Goal: Transaction & Acquisition: Purchase product/service

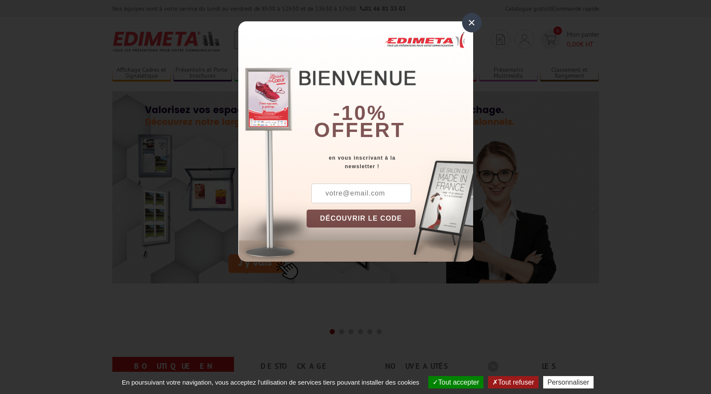
click at [472, 23] on div "×" at bounding box center [472, 23] width 20 height 20
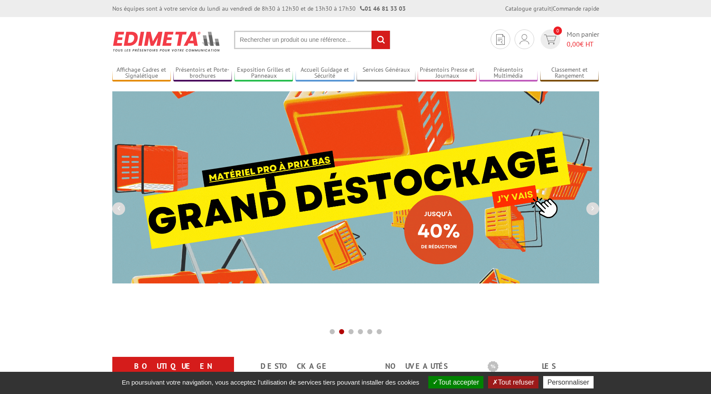
click at [265, 42] on input "text" at bounding box center [312, 40] width 156 height 18
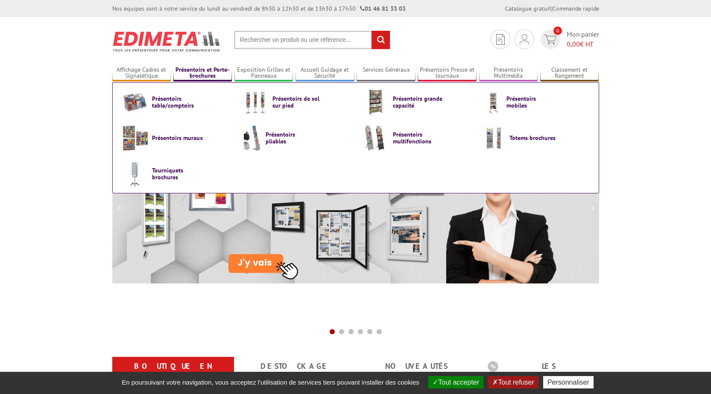
click at [207, 71] on link "Présentoirs et Porte-brochures" at bounding box center [202, 73] width 59 height 14
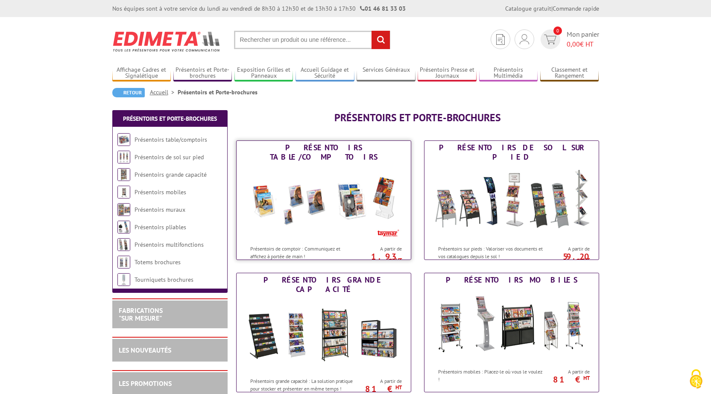
scroll to position [43, 0]
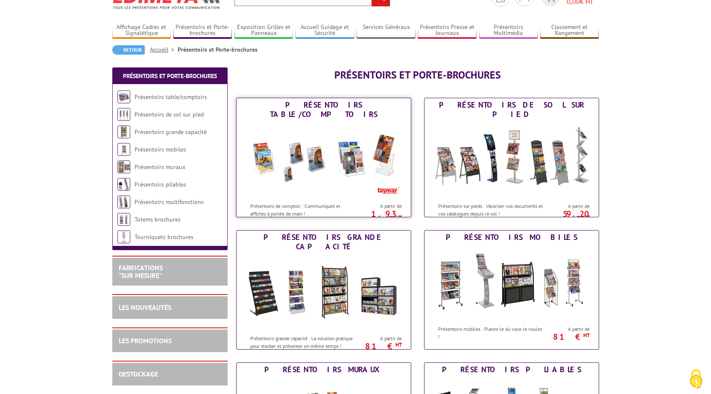
click at [320, 128] on img at bounding box center [324, 159] width 158 height 77
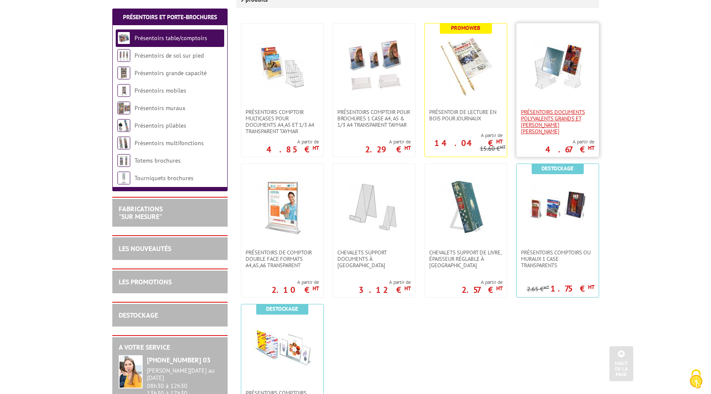
scroll to position [256, 0]
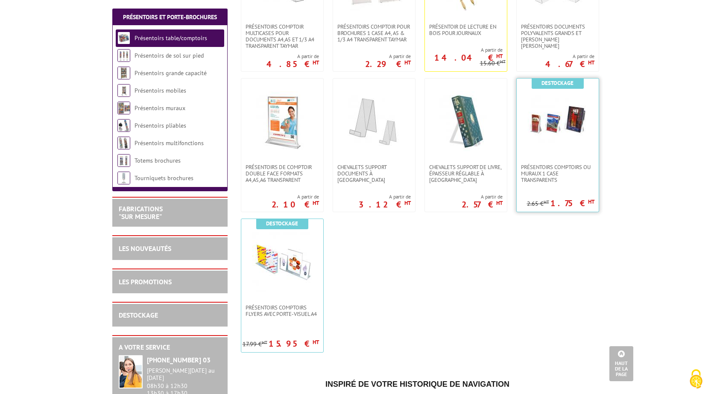
click at [537, 154] on link at bounding box center [557, 121] width 82 height 85
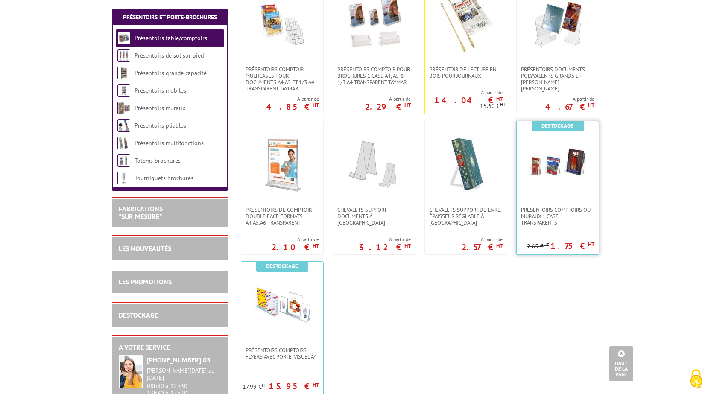
scroll to position [171, 0]
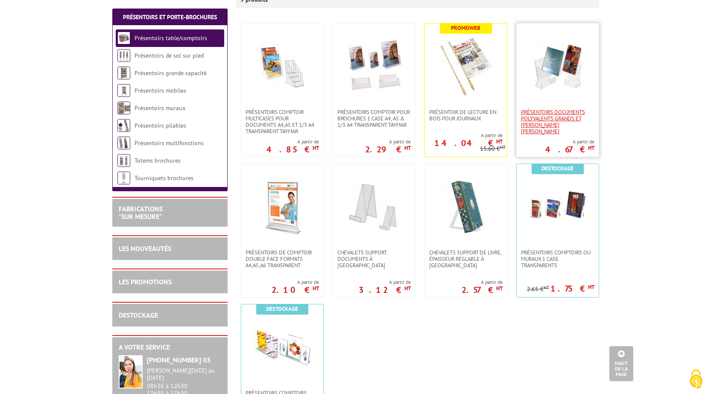
click at [561, 117] on span "Présentoirs Documents Polyvalents Grands et Petits Modèles" at bounding box center [557, 122] width 73 height 26
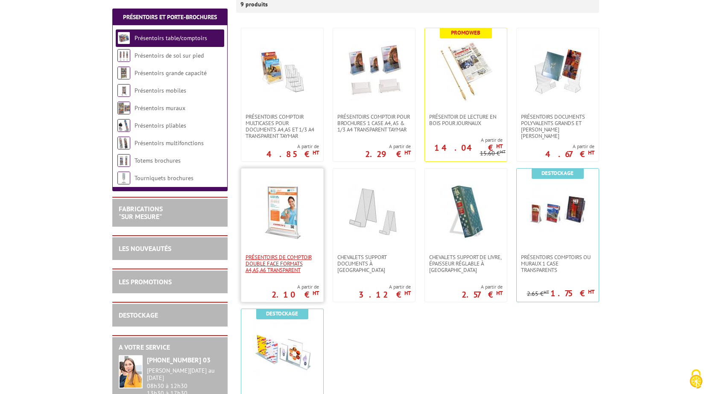
click at [282, 256] on span "PRÉSENTOIRS DE COMPTOIR DOUBLE FACE FORMATS A4,A5,A6 TRANSPARENT" at bounding box center [281, 263] width 73 height 19
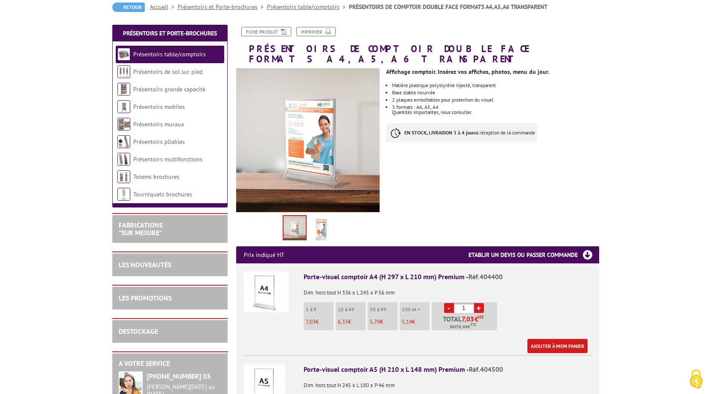
scroll to position [171, 0]
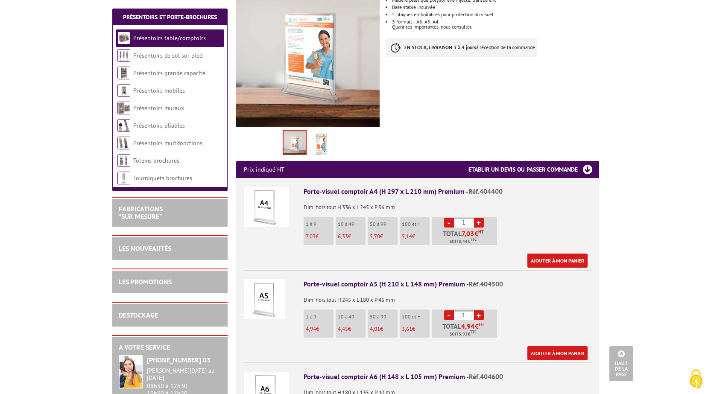
click at [480, 218] on link "+" at bounding box center [479, 223] width 10 height 10
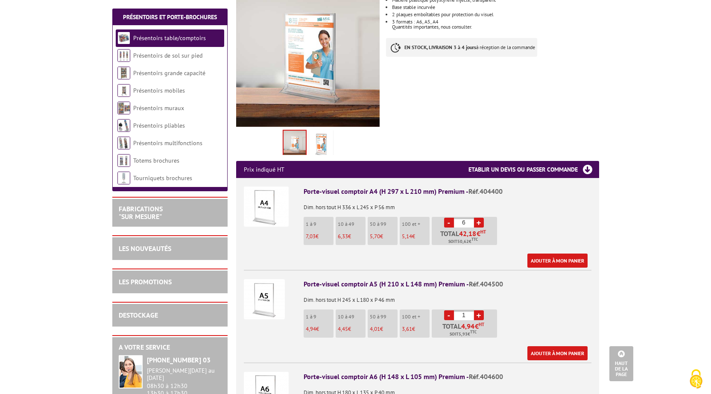
click at [480, 218] on link "+" at bounding box center [479, 223] width 10 height 10
type input "10"
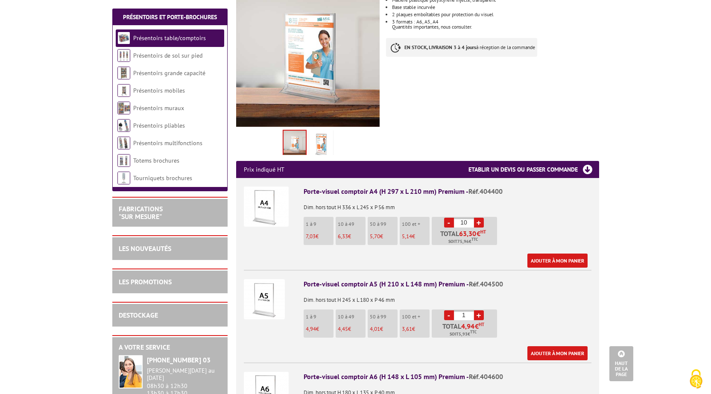
click at [477, 310] on link "+" at bounding box center [479, 315] width 10 height 10
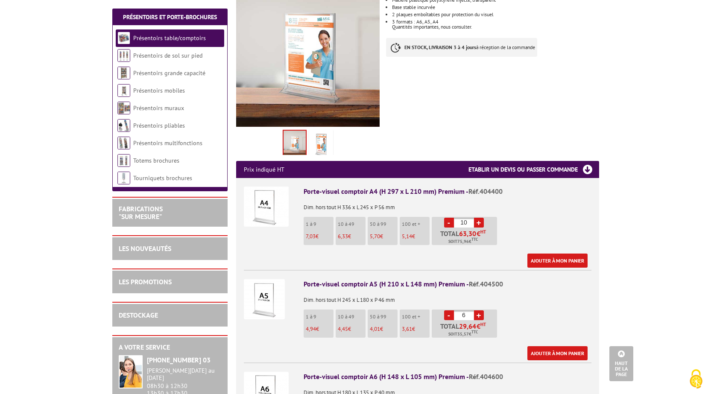
click at [477, 310] on link "+" at bounding box center [479, 315] width 10 height 10
type input "10"
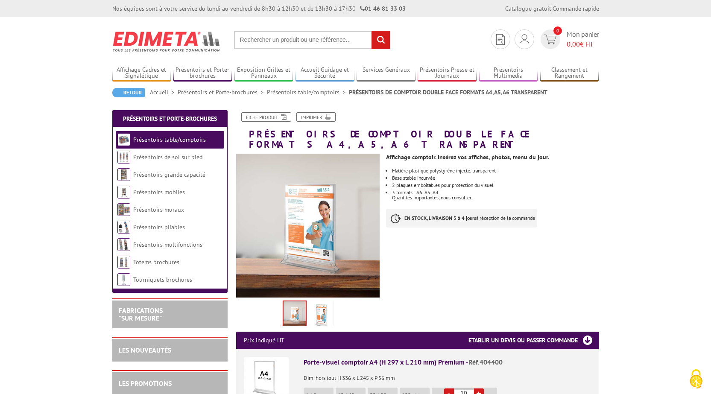
scroll to position [85, 0]
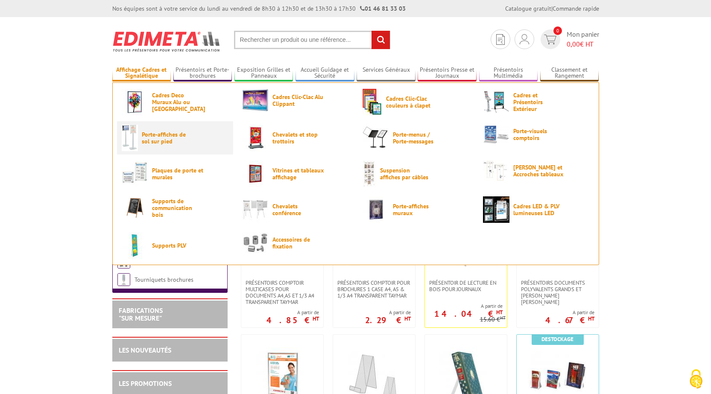
click at [157, 138] on span "Porte-affiches de sol sur pied" at bounding box center [167, 138] width 51 height 14
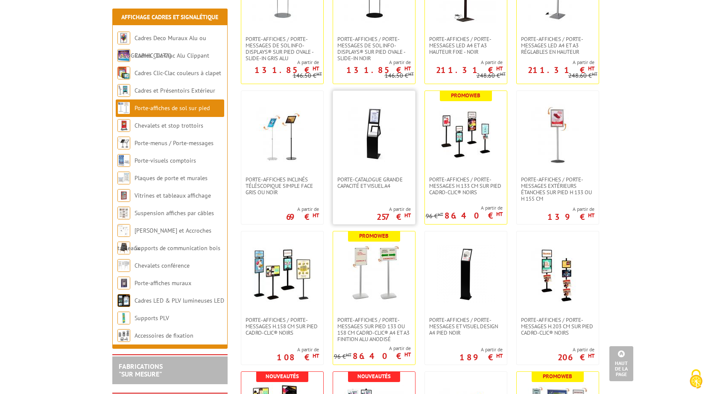
scroll to position [512, 0]
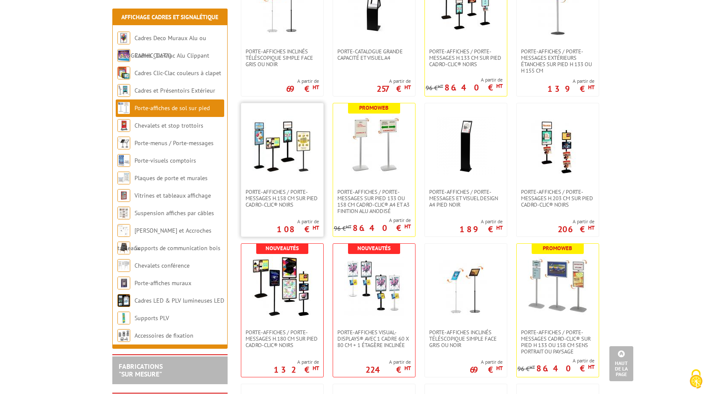
click at [290, 149] on img at bounding box center [282, 146] width 60 height 60
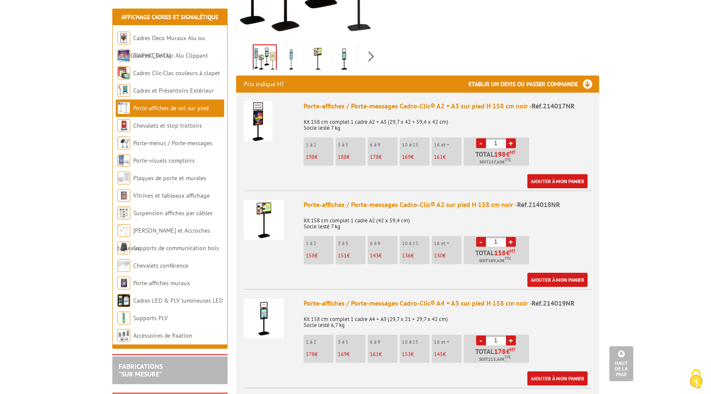
scroll to position [128, 0]
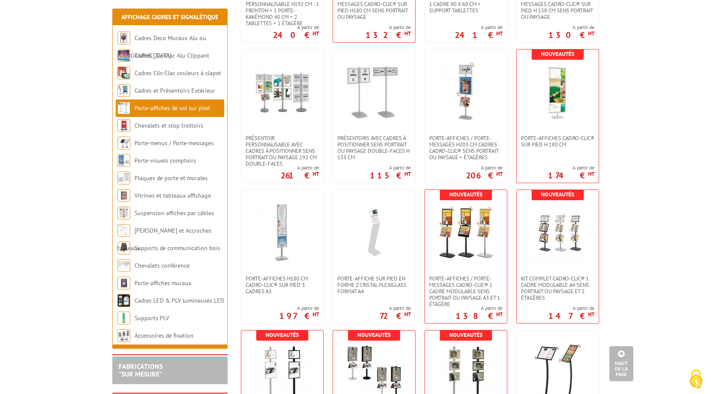
scroll to position [1280, 0]
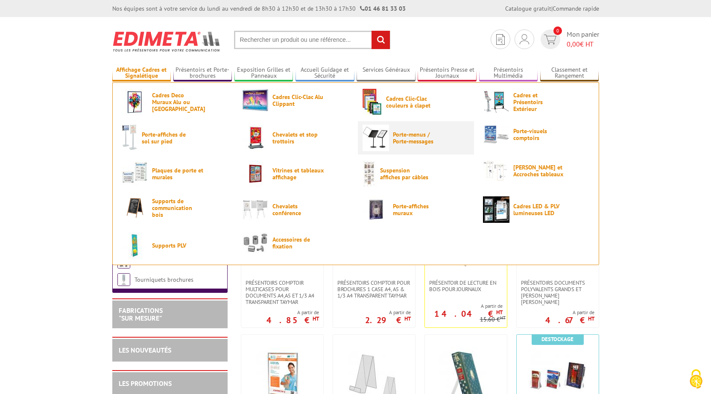
click at [401, 140] on span "Porte-menus / Porte-messages" at bounding box center [418, 138] width 51 height 14
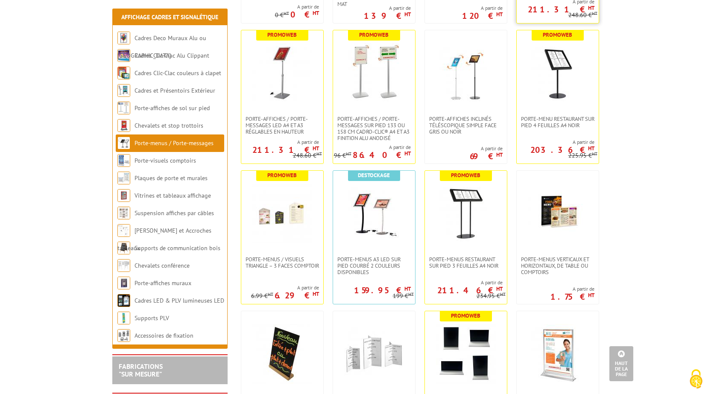
scroll to position [598, 0]
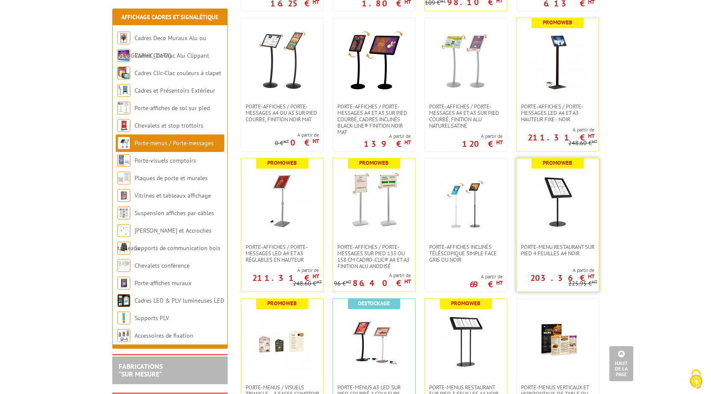
click at [557, 213] on img at bounding box center [558, 201] width 60 height 60
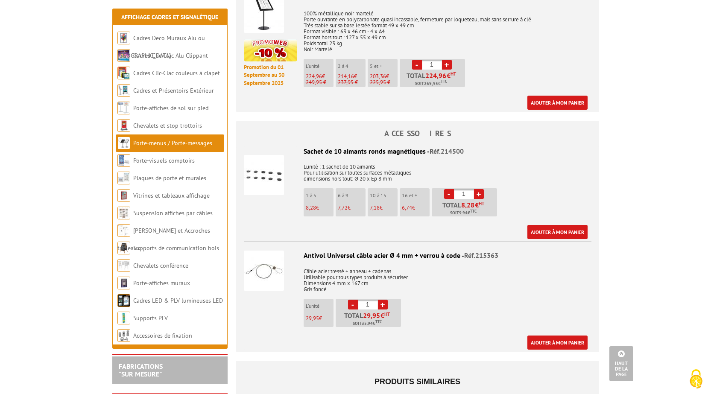
scroll to position [384, 0]
